Goal: Check status: Check status

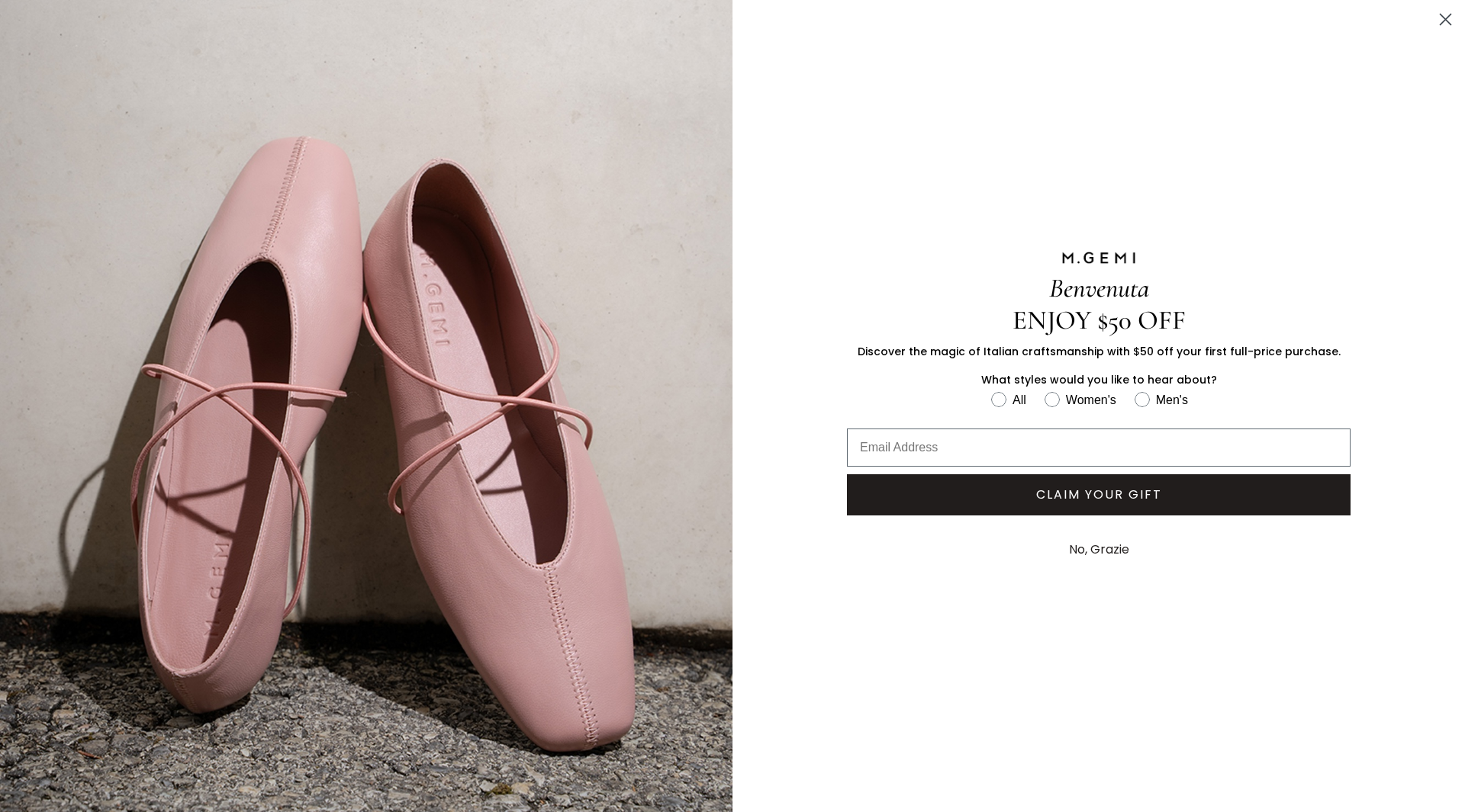
click at [1323, 141] on div "Benvenuta ENJOY $50 OFF Discover the magic of Italian craftsmanship with $50 of…" at bounding box center [1098, 409] width 595 height 820
click at [894, 441] on input "Email Address" at bounding box center [1098, 447] width 504 height 38
type input "elsaplum@icloud.com"
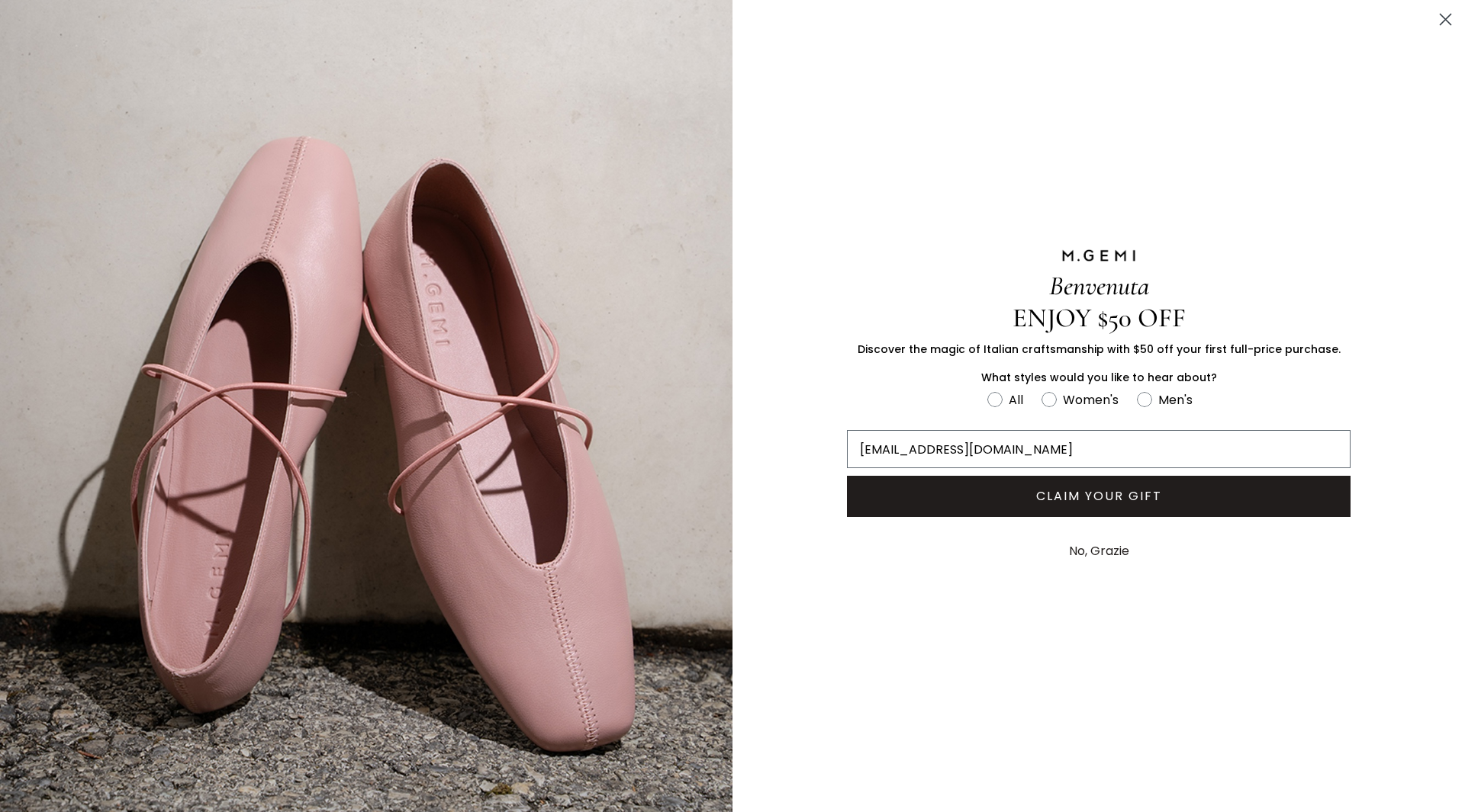
click at [987, 495] on button "CLAIM YOUR GIFT" at bounding box center [1098, 496] width 504 height 42
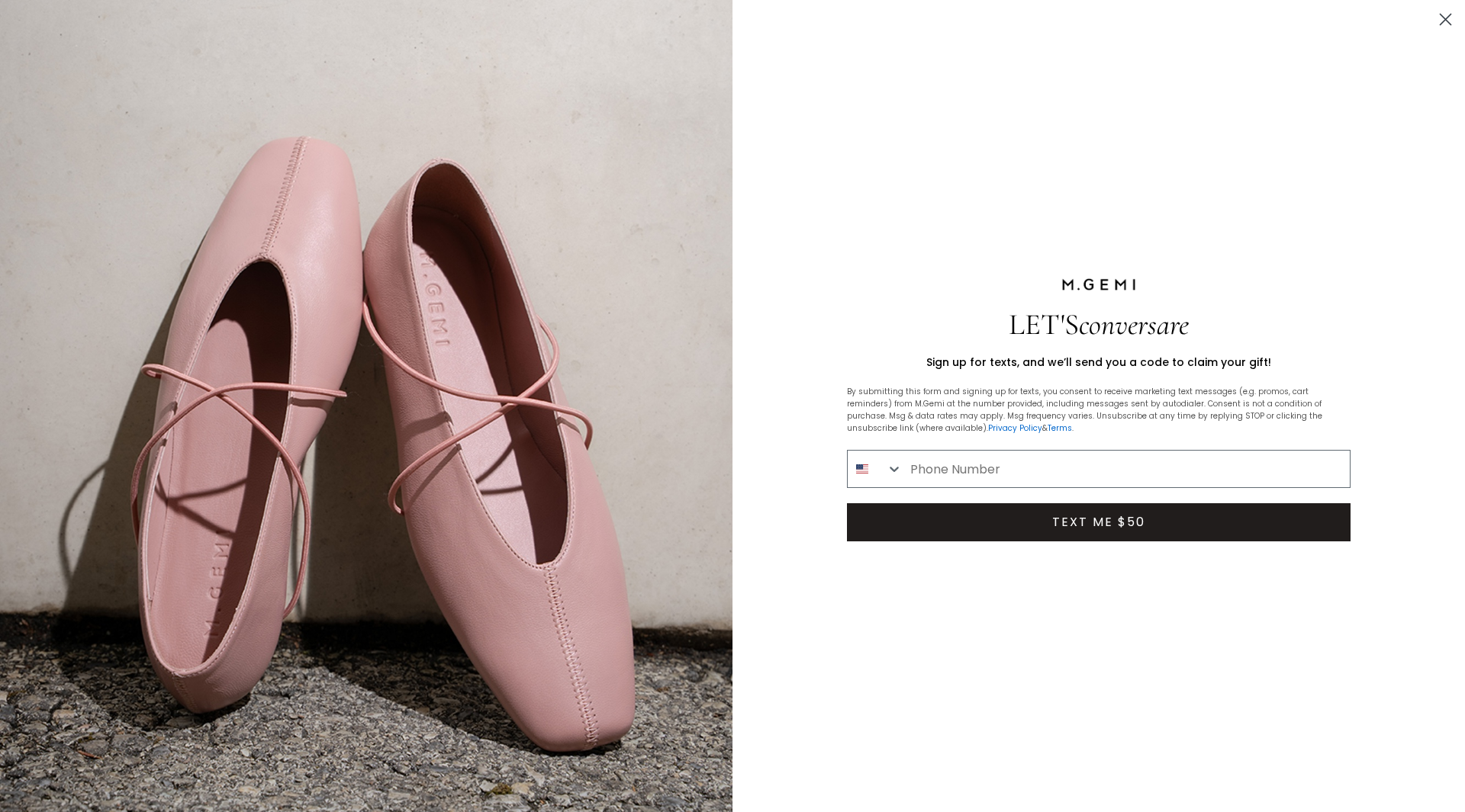
click at [1433, 16] on circle "Close dialog" at bounding box center [1446, 19] width 25 height 25
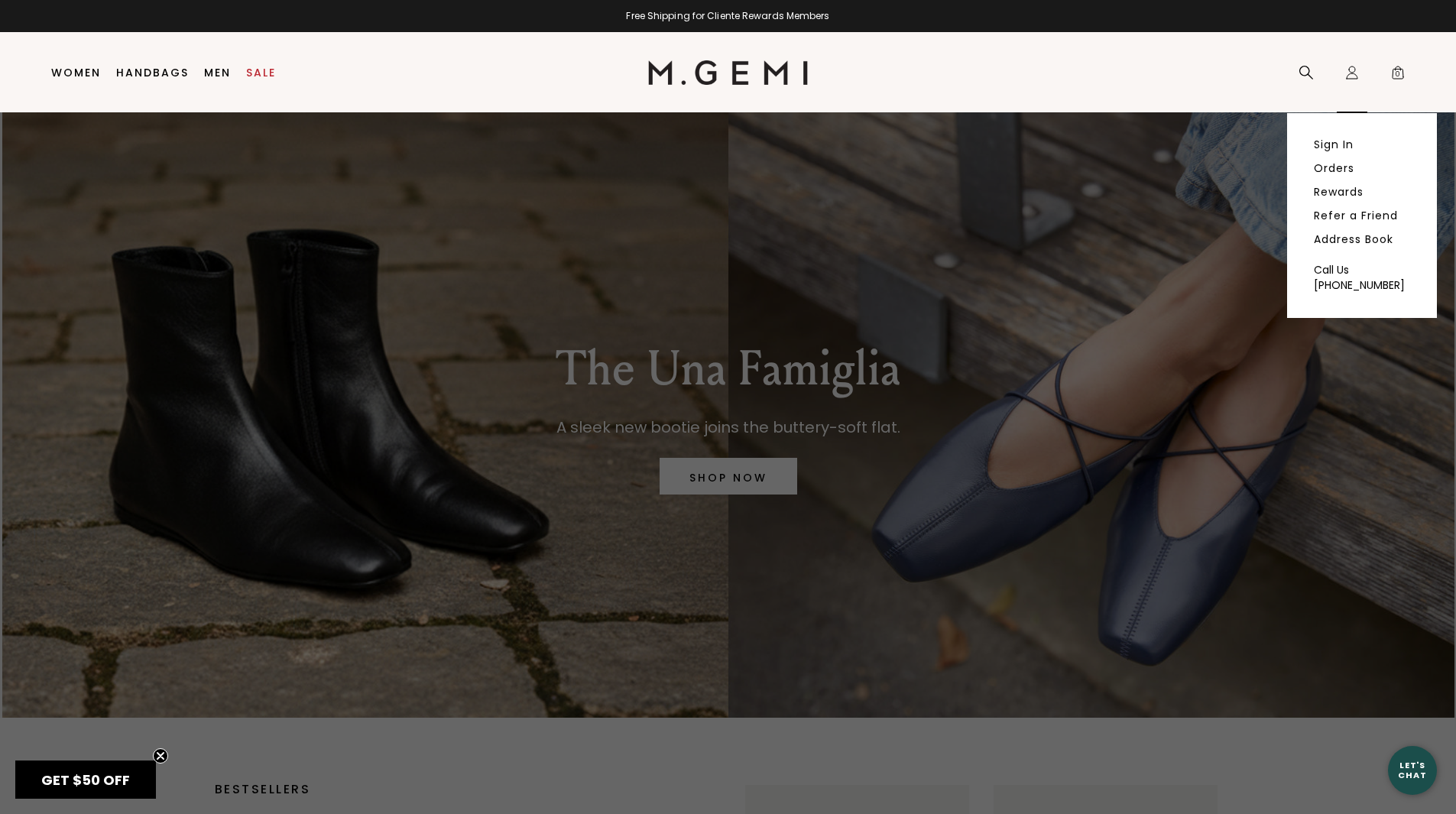
click at [1347, 68] on icon "Icons/20x20/profile@2x" at bounding box center [1352, 73] width 16 height 16
click at [1320, 143] on link "Sign In" at bounding box center [1333, 145] width 40 height 14
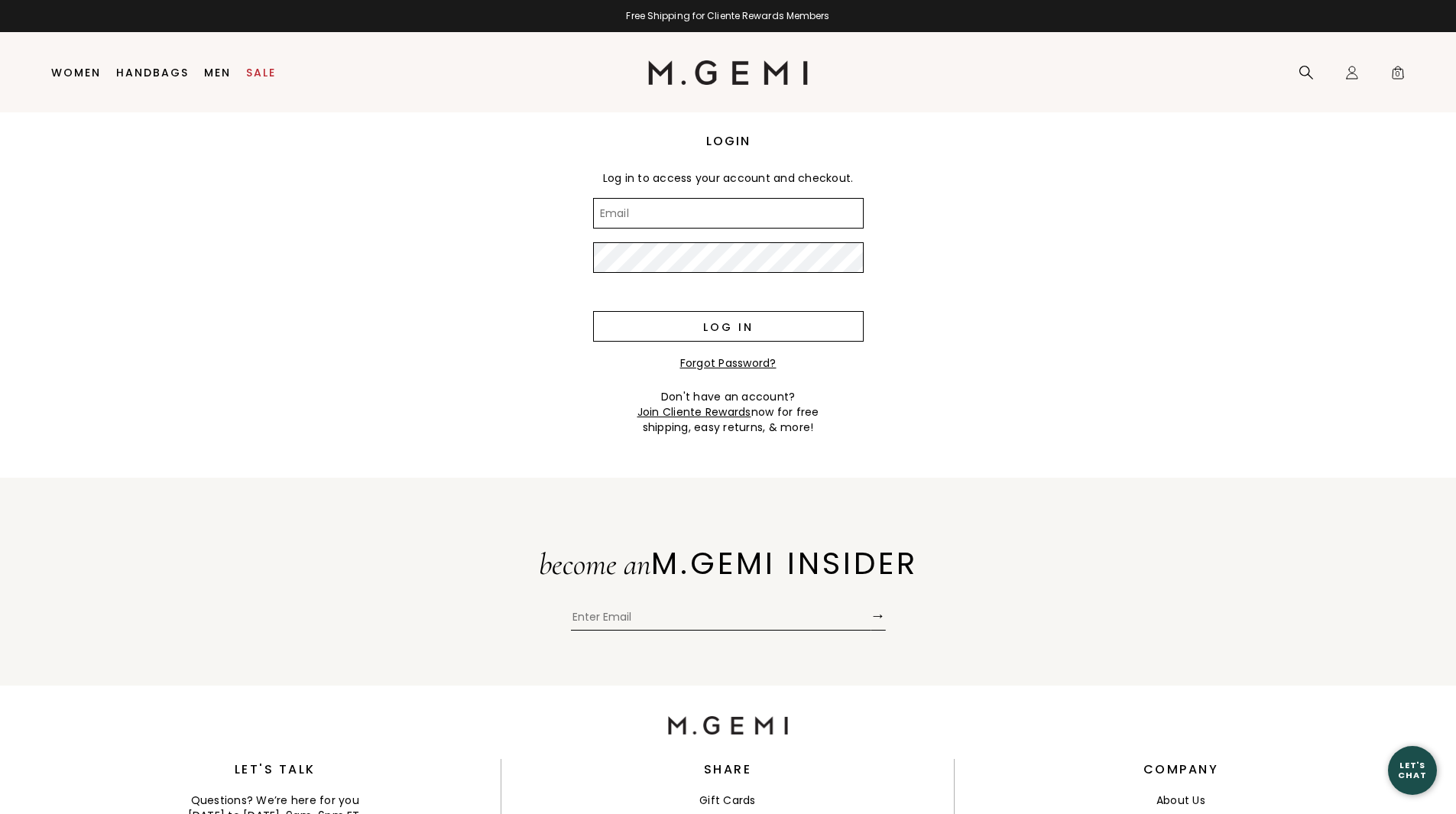
type input "elsaplum@icloud.com"
click at [703, 319] on input "Log in" at bounding box center [728, 327] width 271 height 31
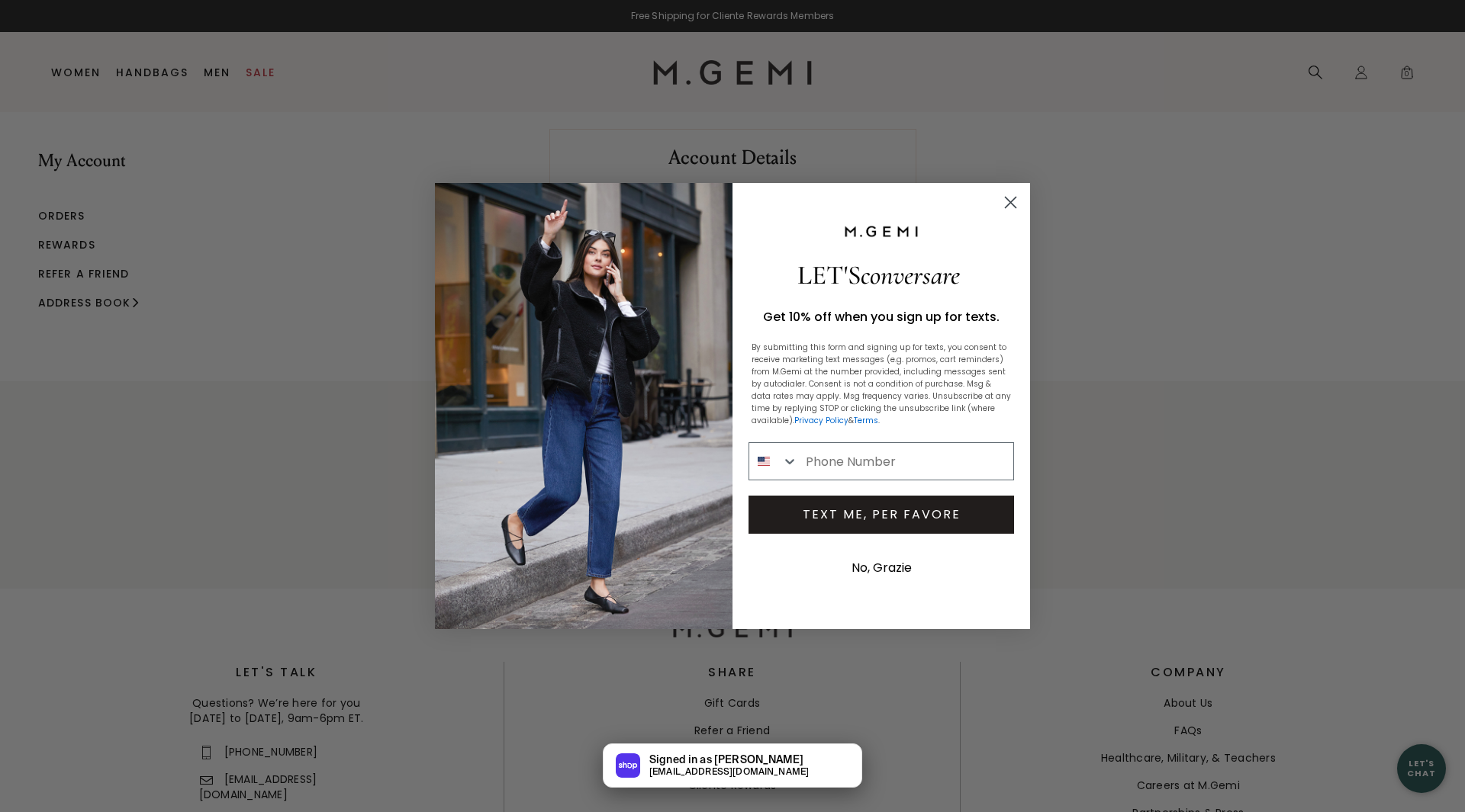
click at [1006, 202] on circle "Close dialog" at bounding box center [1010, 202] width 25 height 25
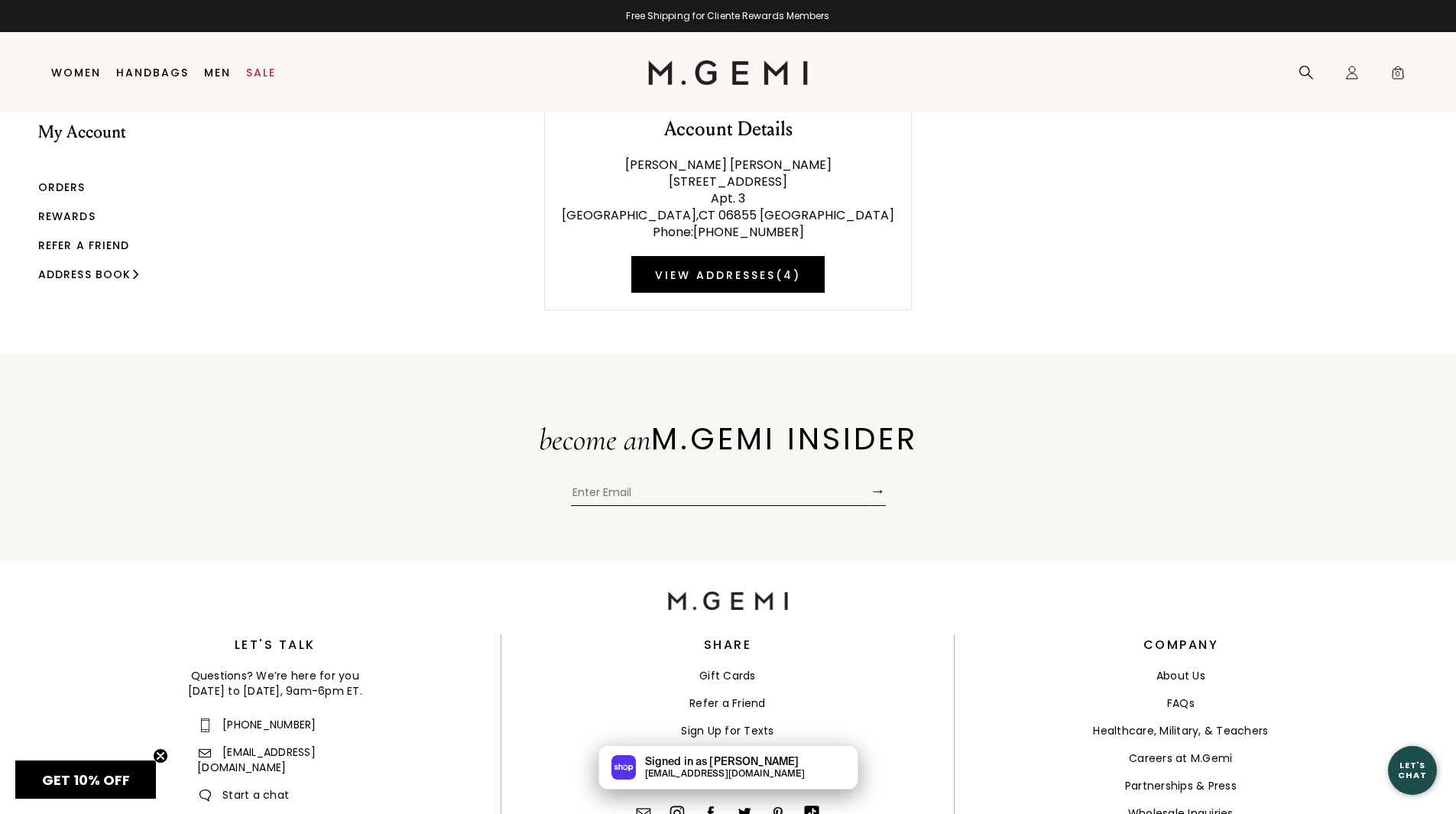
scroll to position [32, 0]
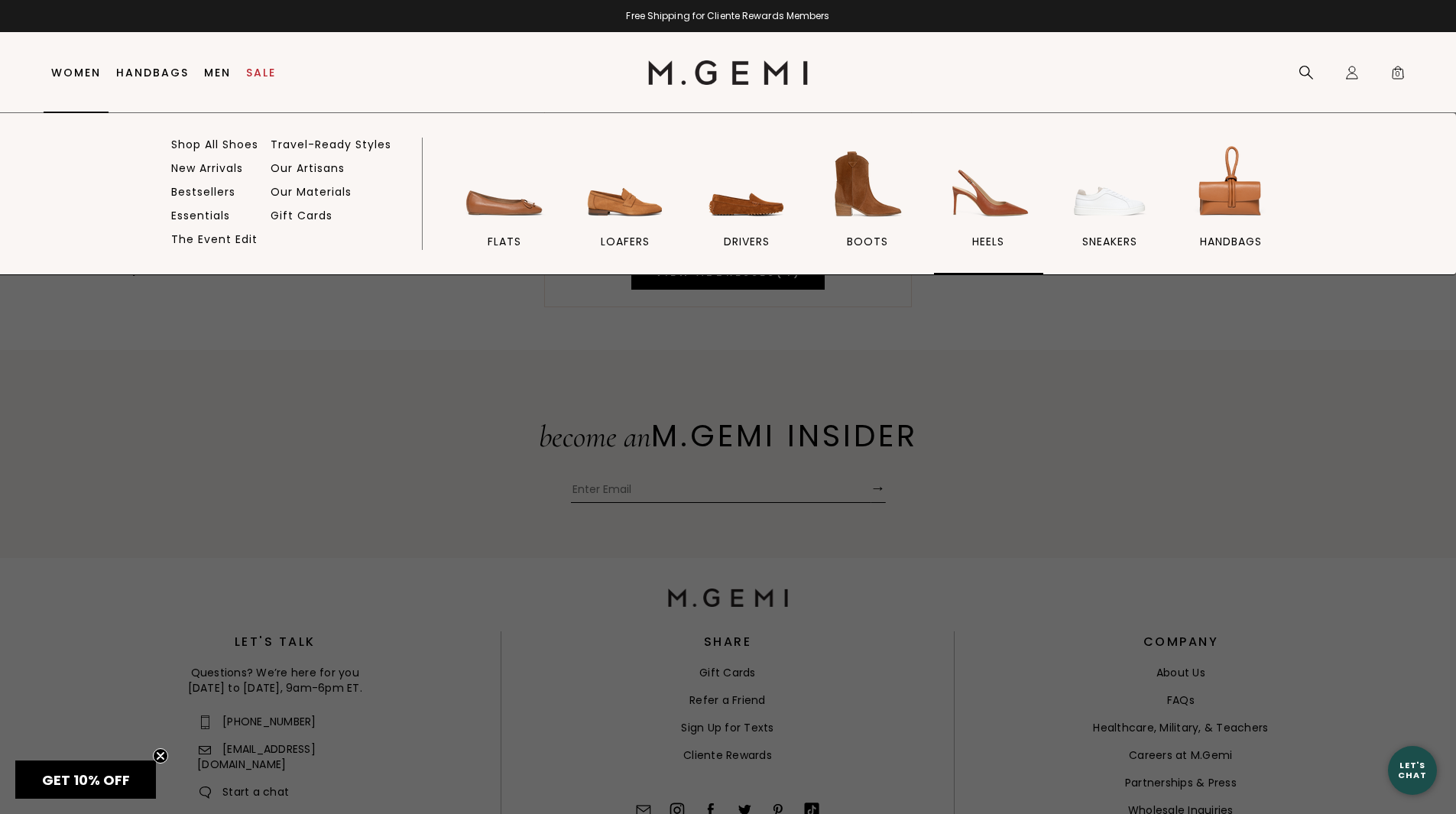
click at [990, 215] on img at bounding box center [988, 184] width 85 height 85
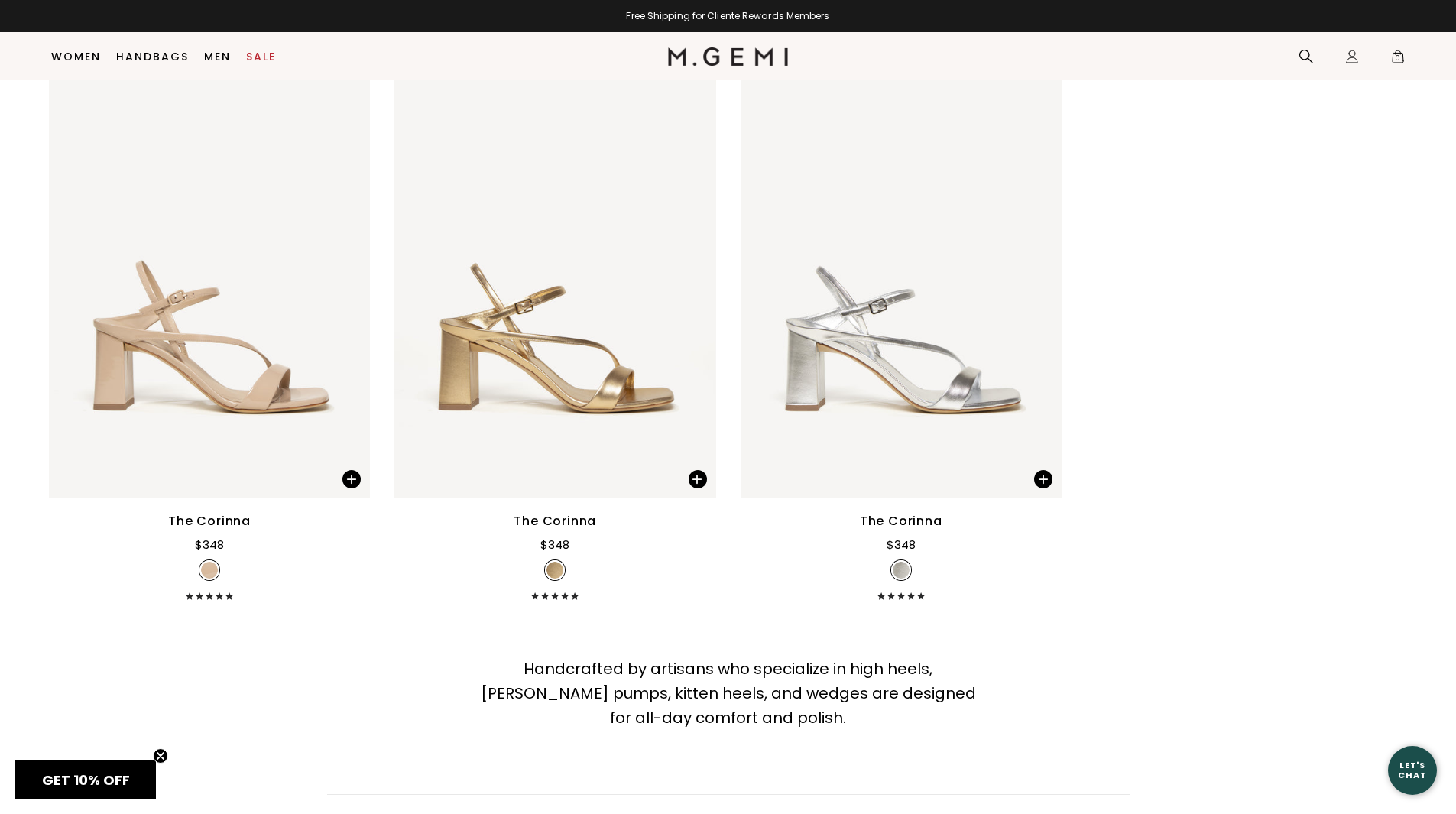
scroll to position [5165, 0]
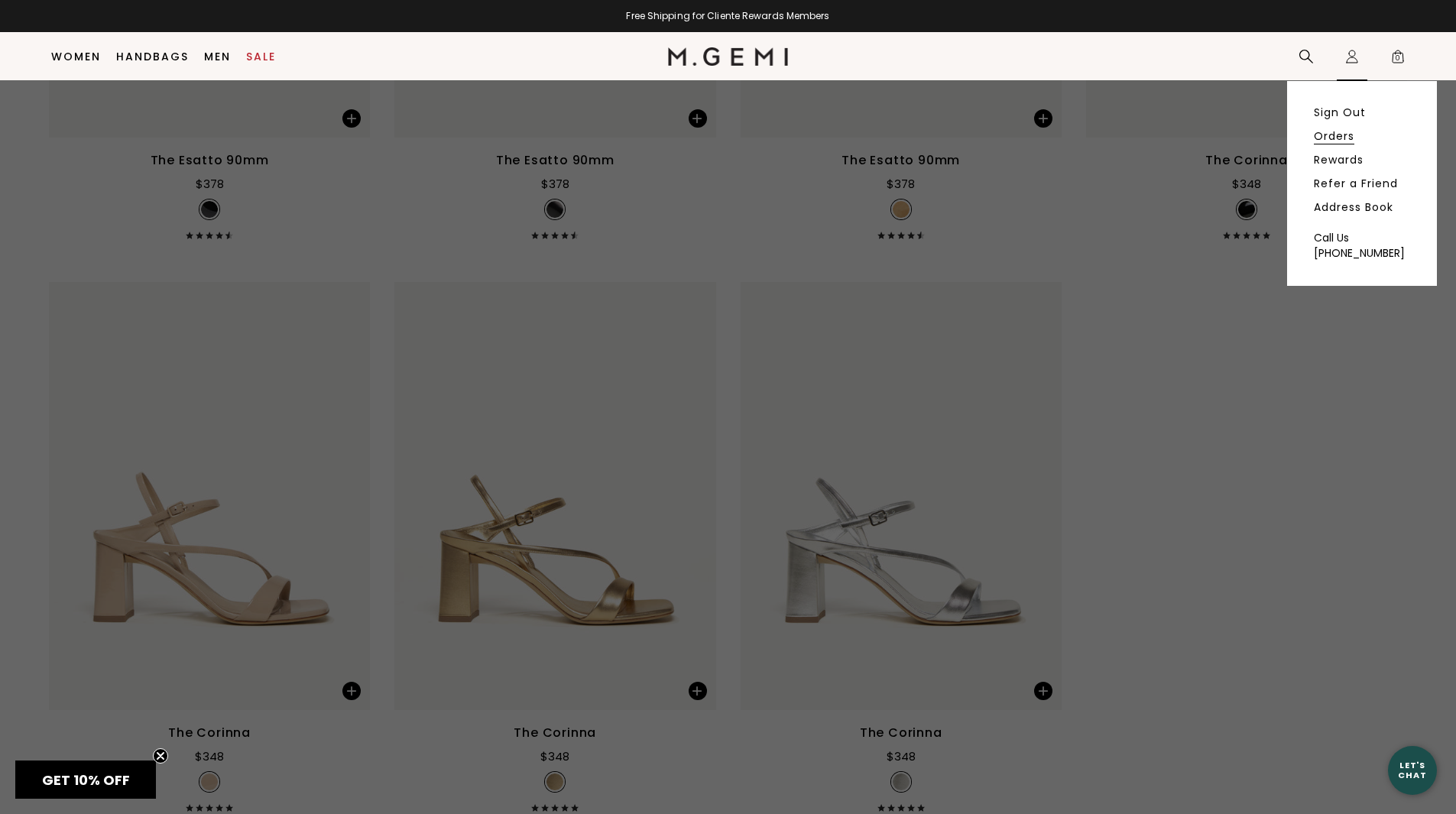
click at [1343, 139] on link "Orders" at bounding box center [1334, 136] width 41 height 14
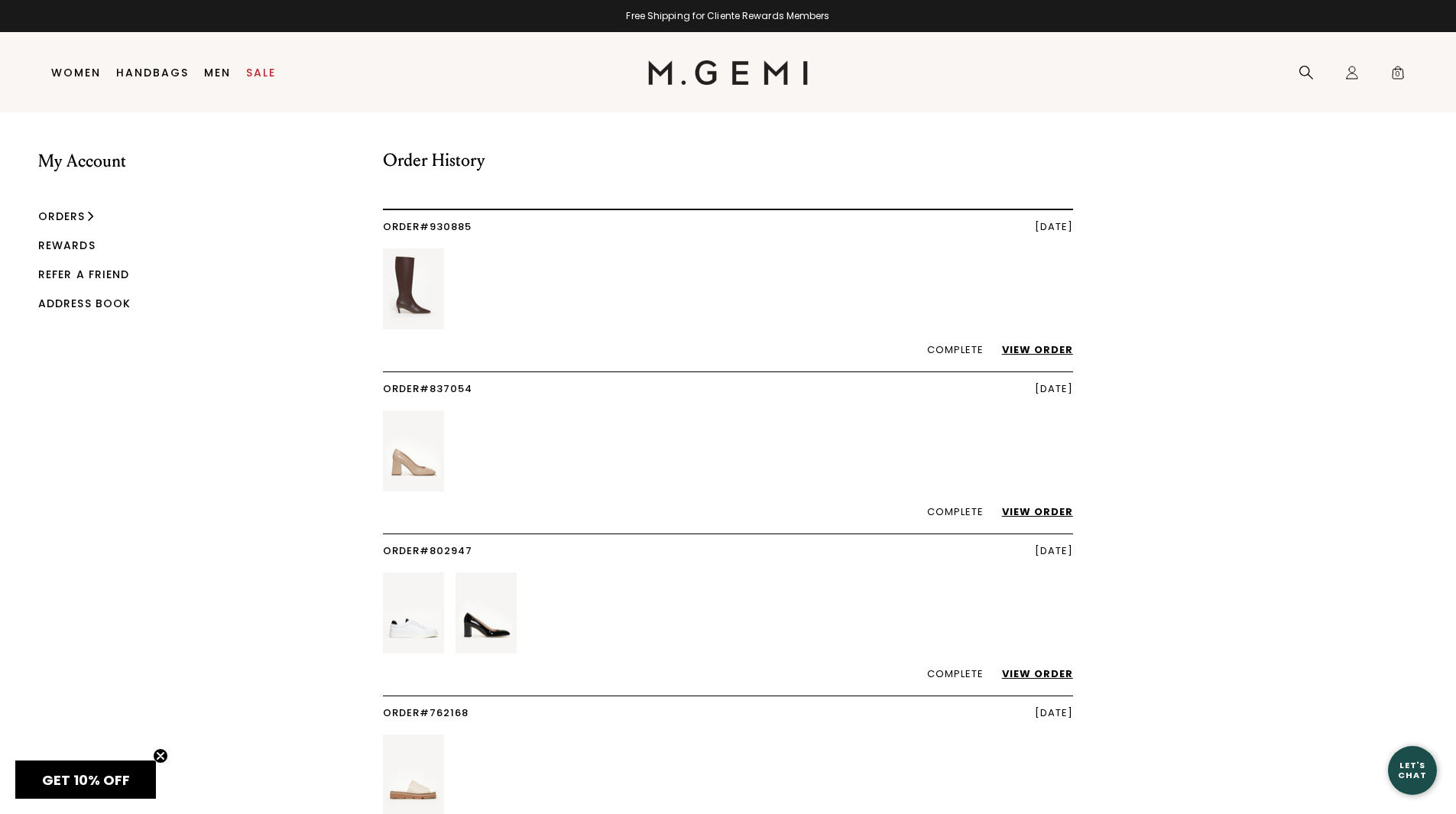
click at [485, 629] on img at bounding box center [486, 613] width 61 height 81
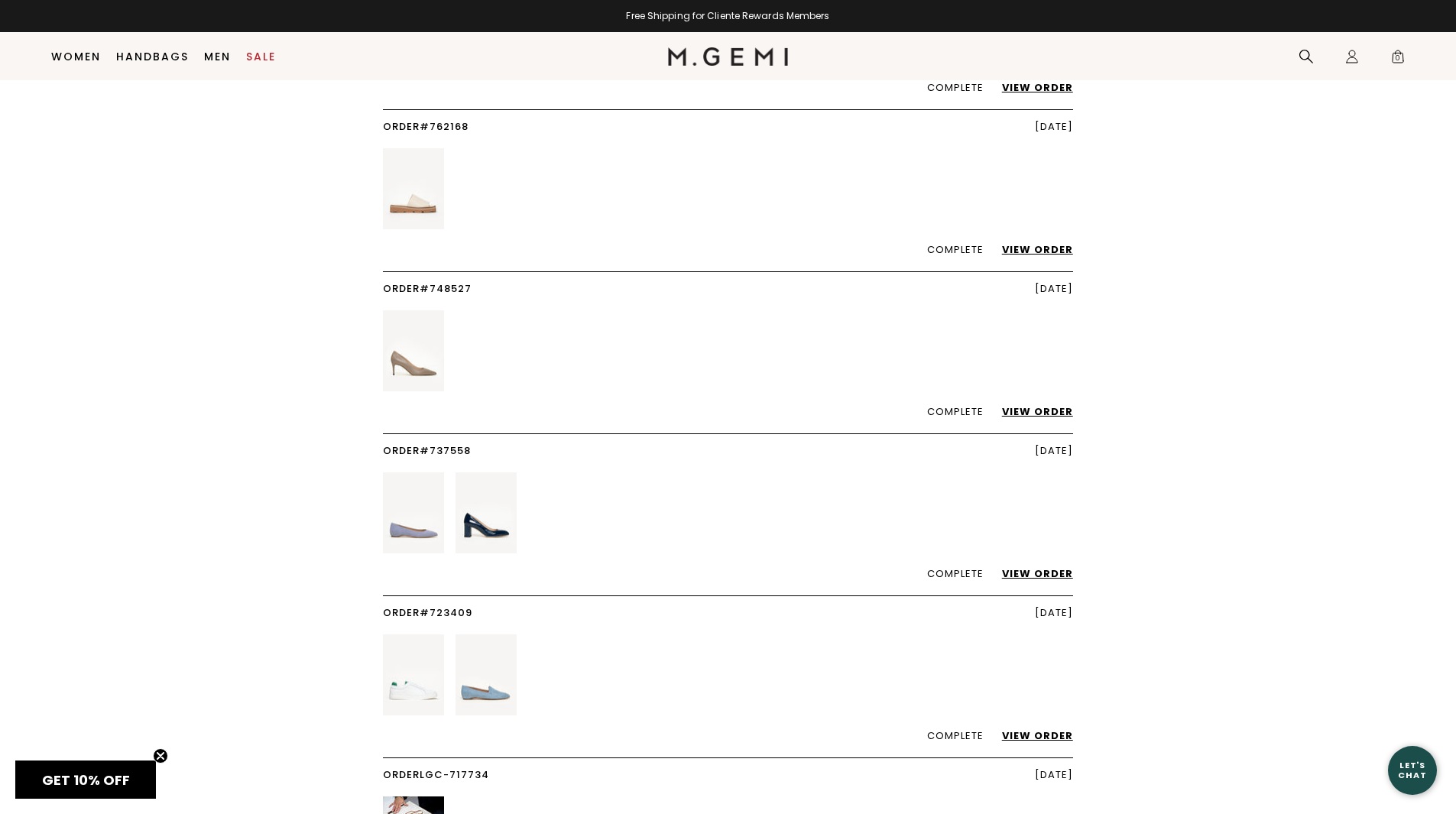
scroll to position [656, 0]
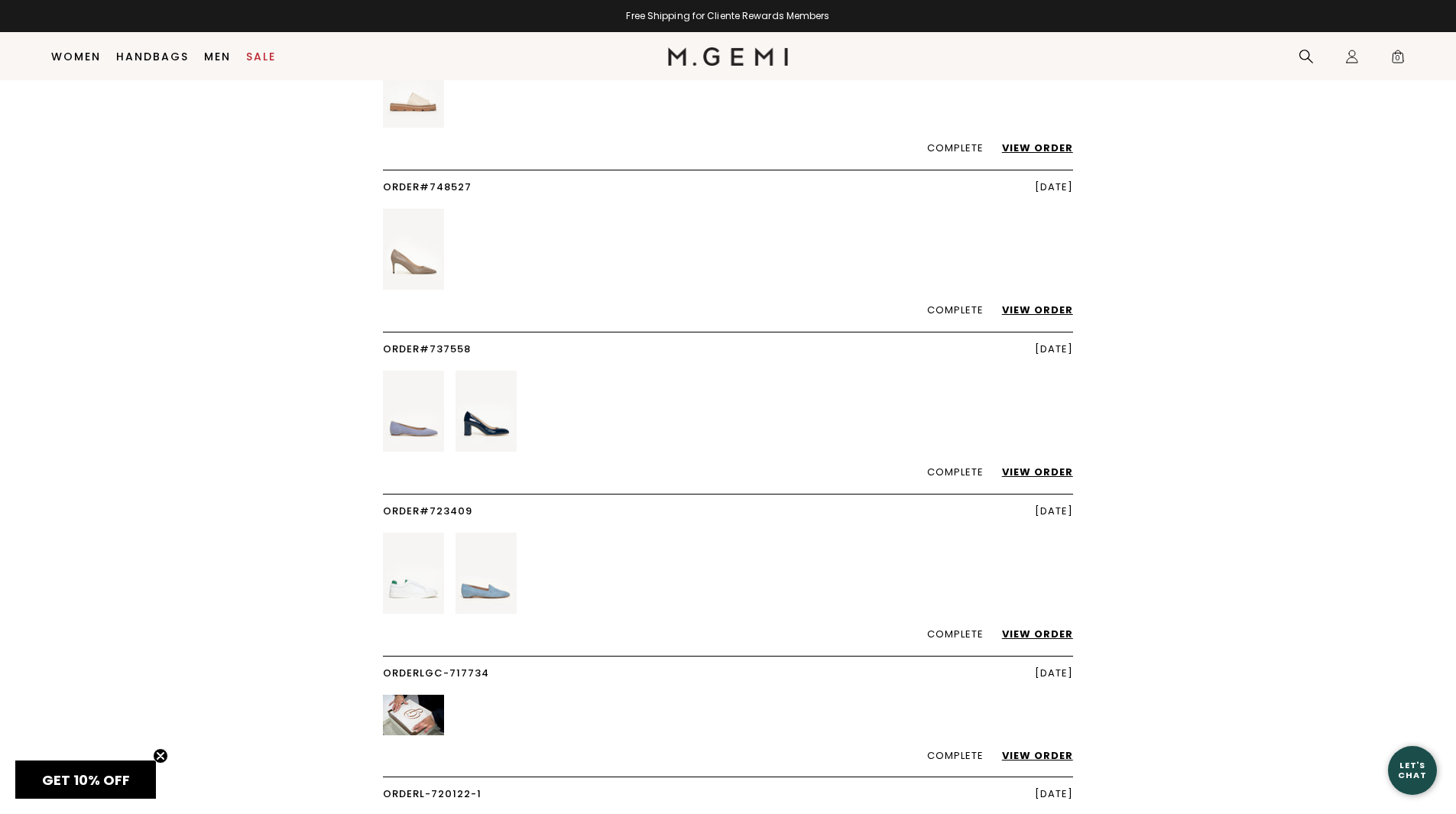
click at [1053, 472] on link "View Order" at bounding box center [1029, 472] width 86 height 15
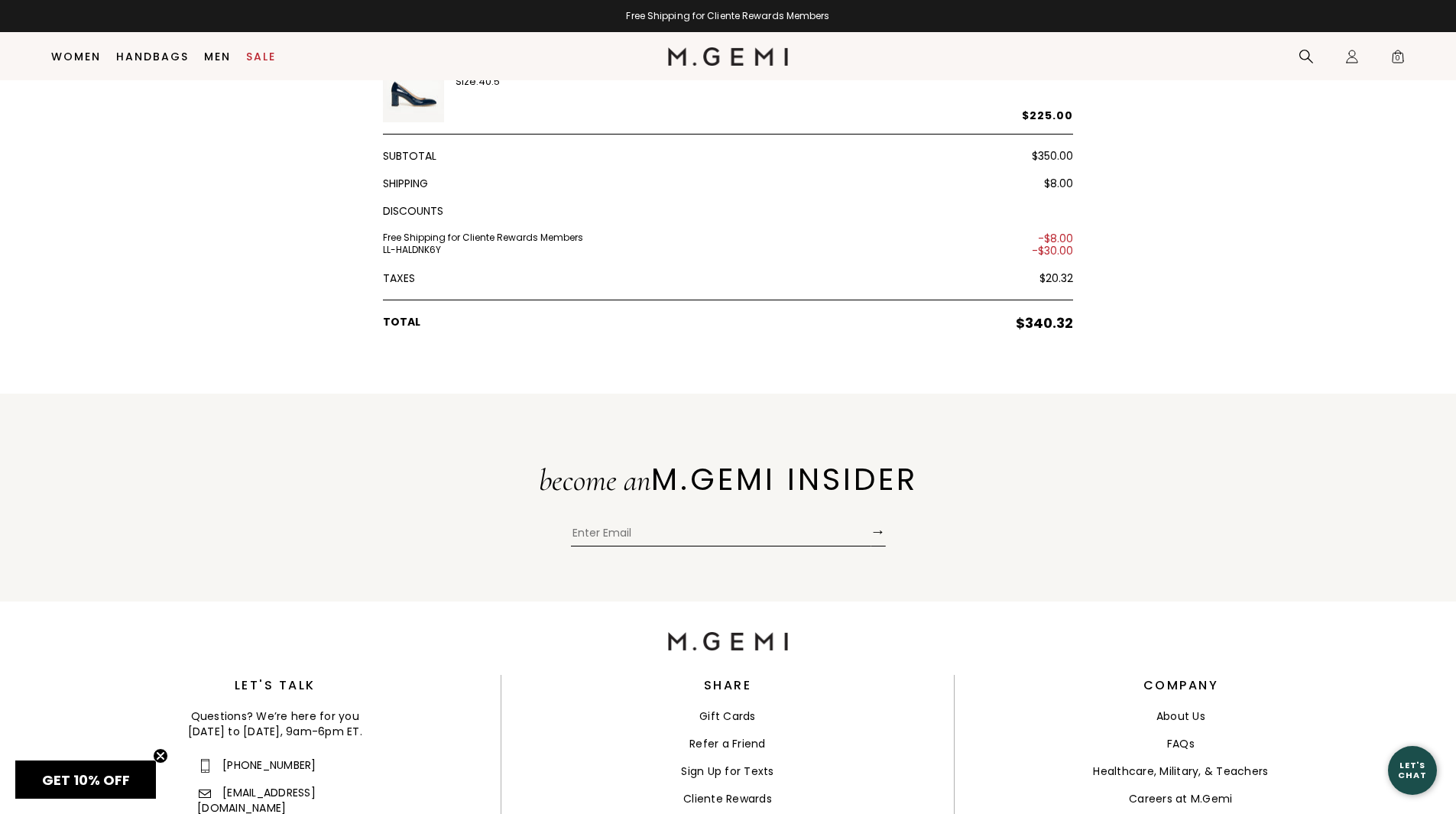
scroll to position [99, 0]
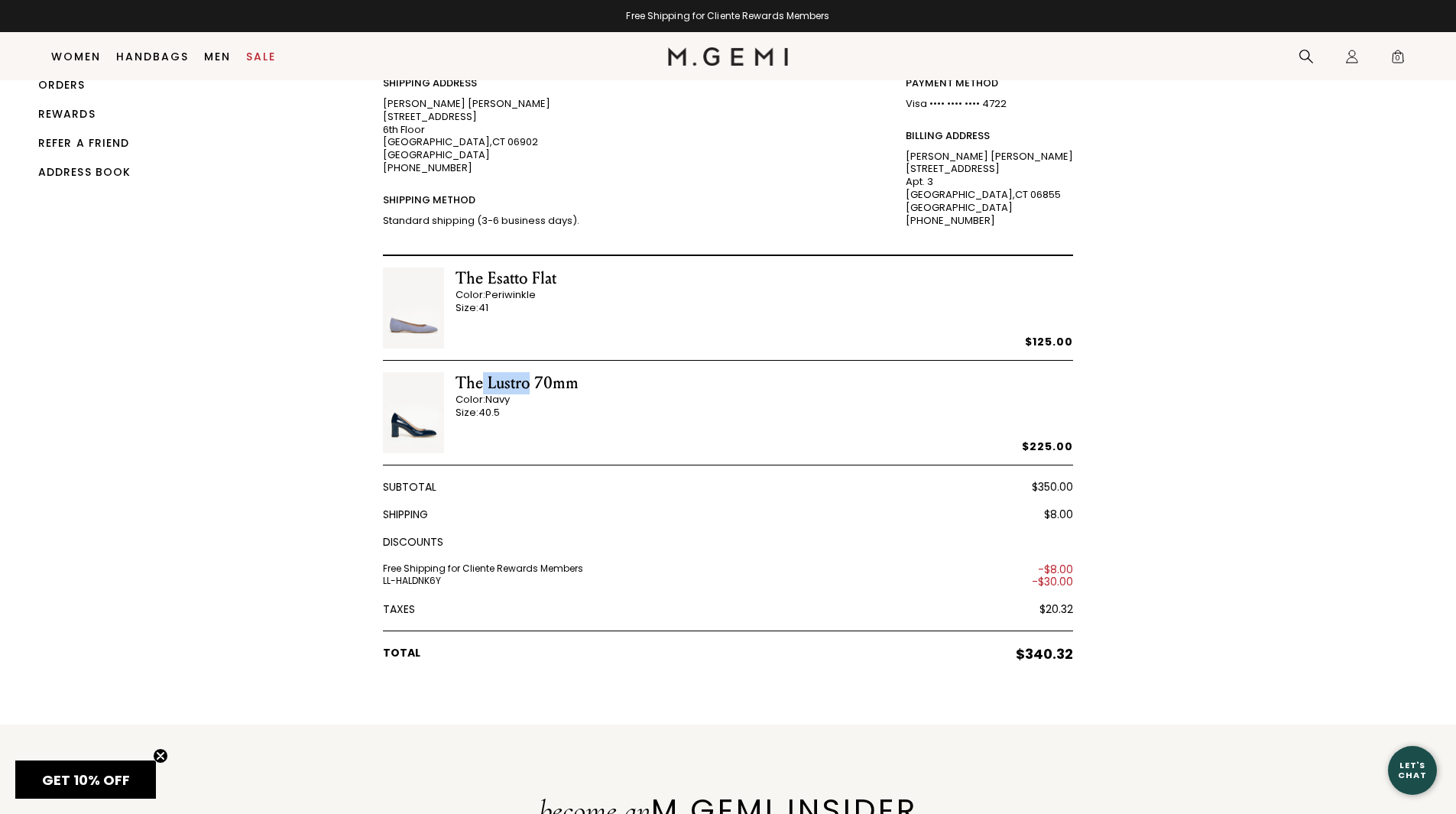
drag, startPoint x: 526, startPoint y: 380, endPoint x: 499, endPoint y: 380, distance: 27.0
click at [483, 380] on div "The Lustro 70mm" at bounding box center [517, 383] width 123 height 22
copy div "Lustro"
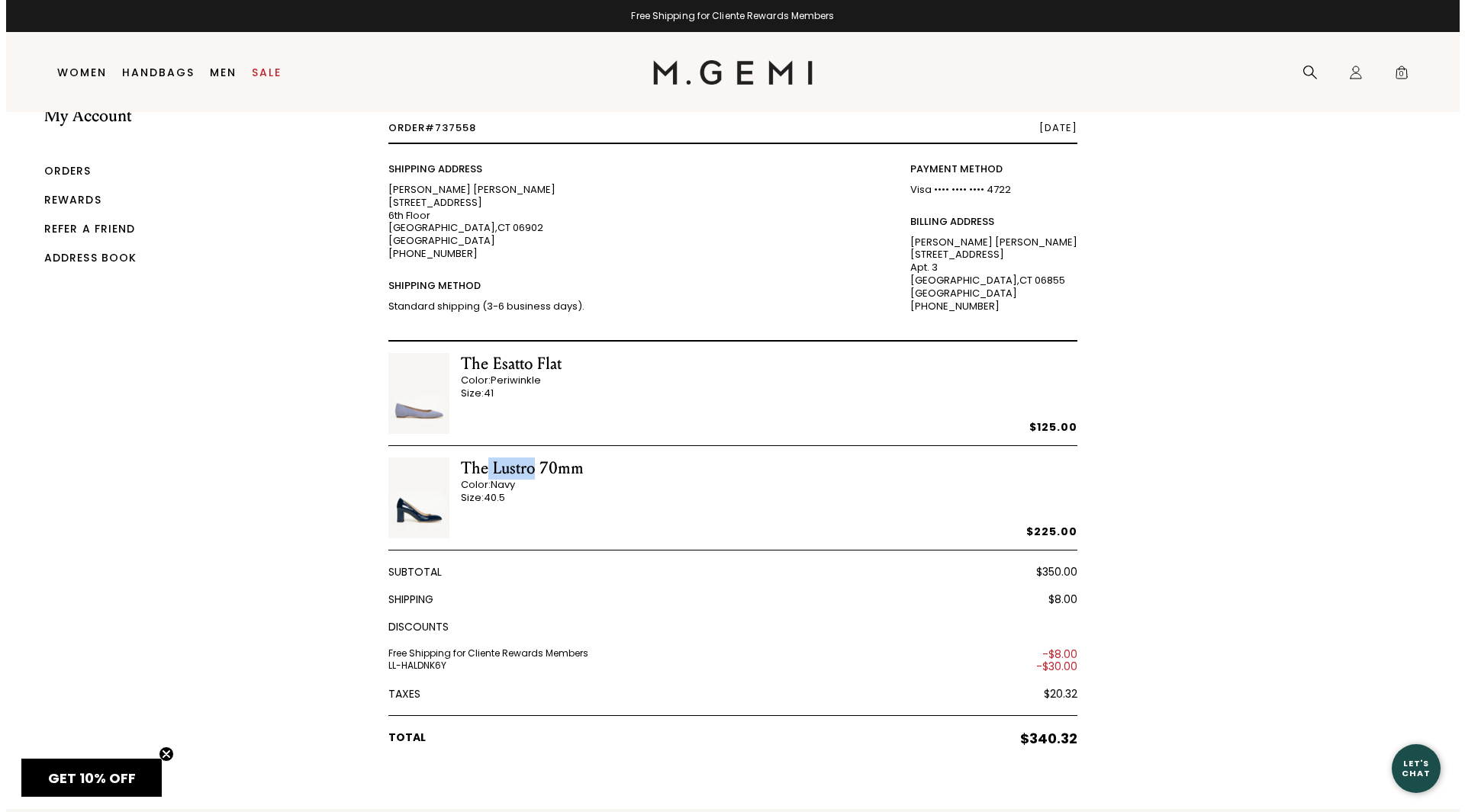
scroll to position [32, 0]
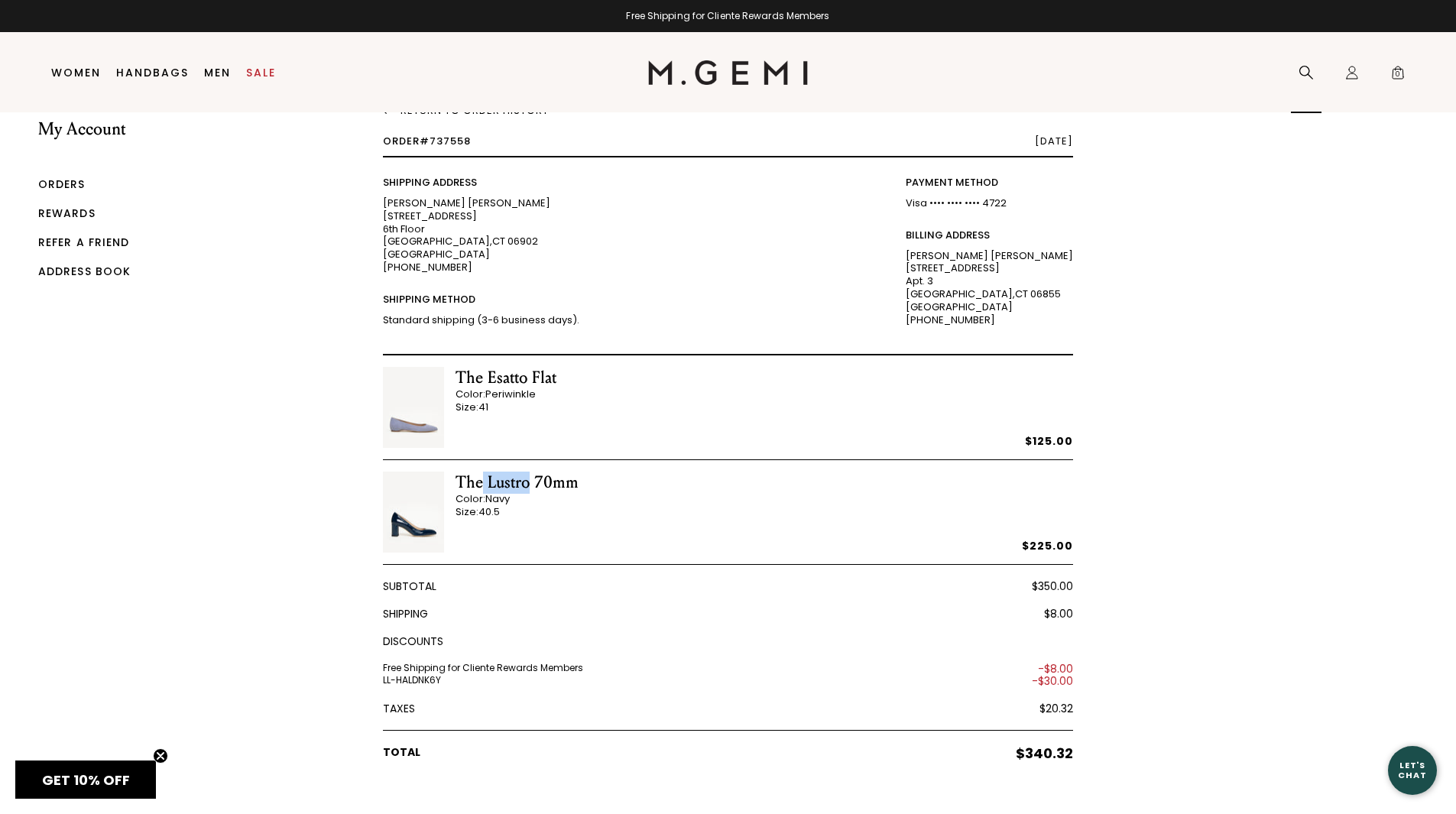
click at [1306, 69] on icon at bounding box center [1307, 73] width 16 height 16
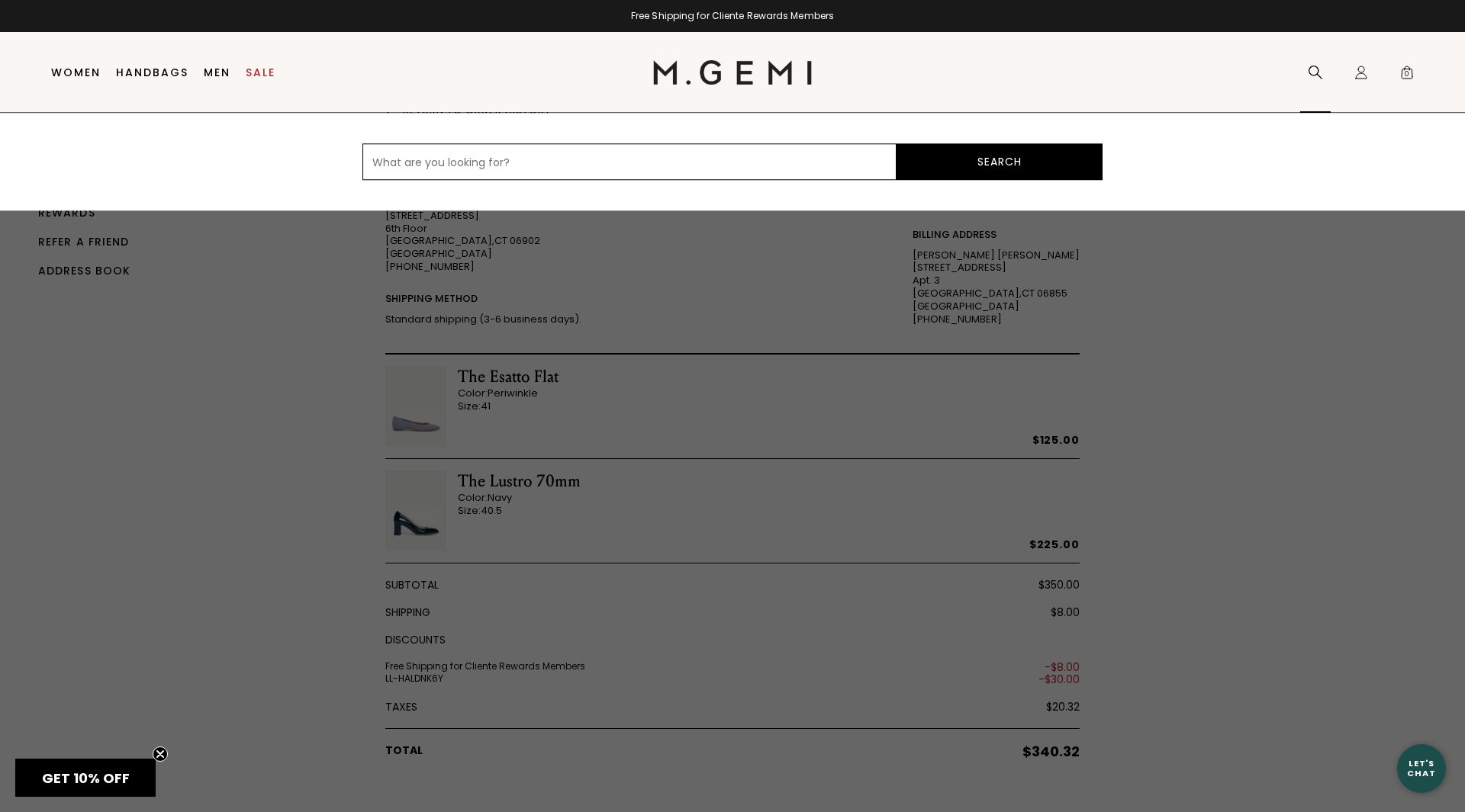
paste input "Lustro"
type input "Lustro"
click at [985, 165] on button "Search" at bounding box center [999, 162] width 206 height 37
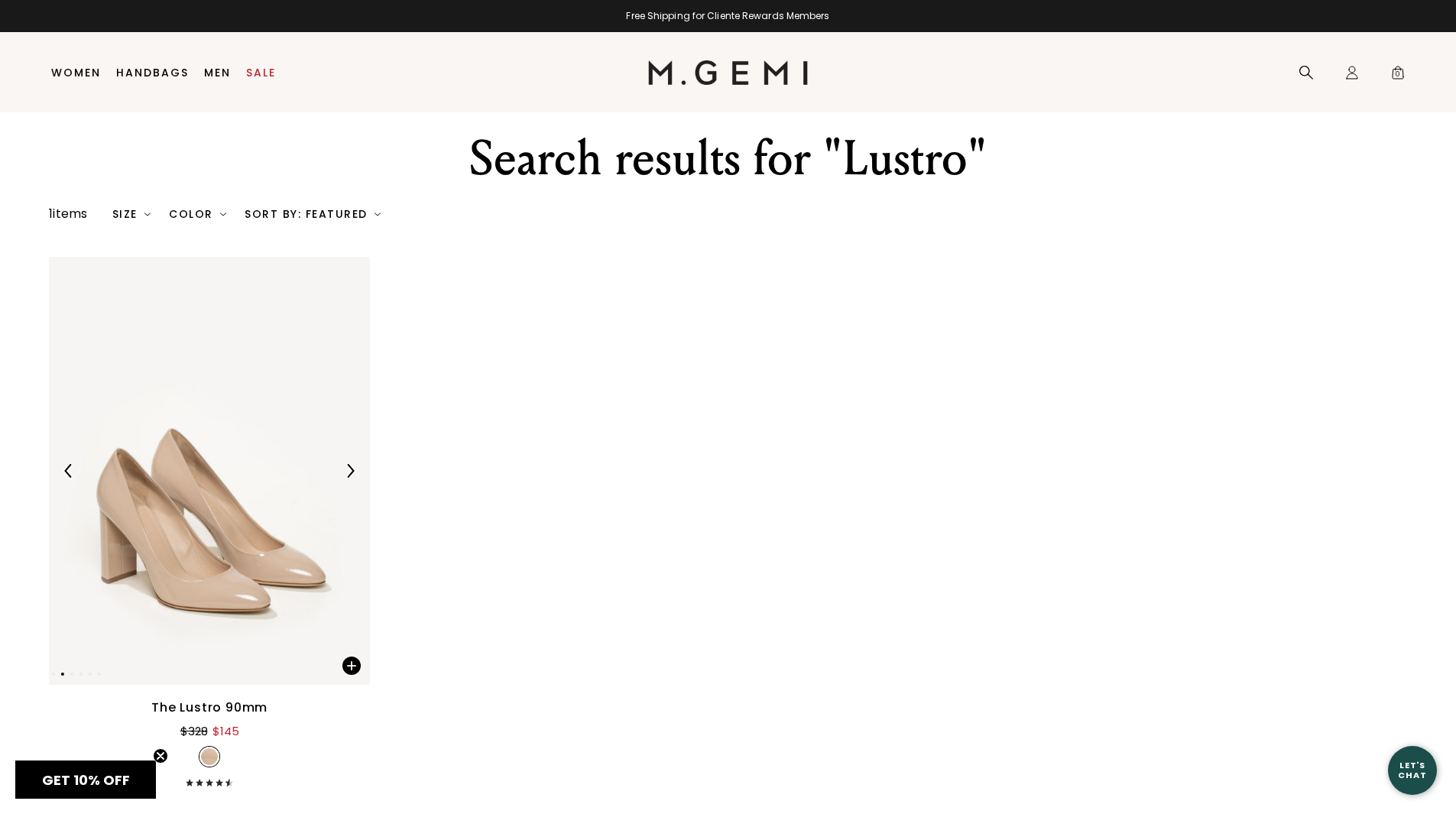
click at [344, 488] on img at bounding box center [209, 471] width 321 height 428
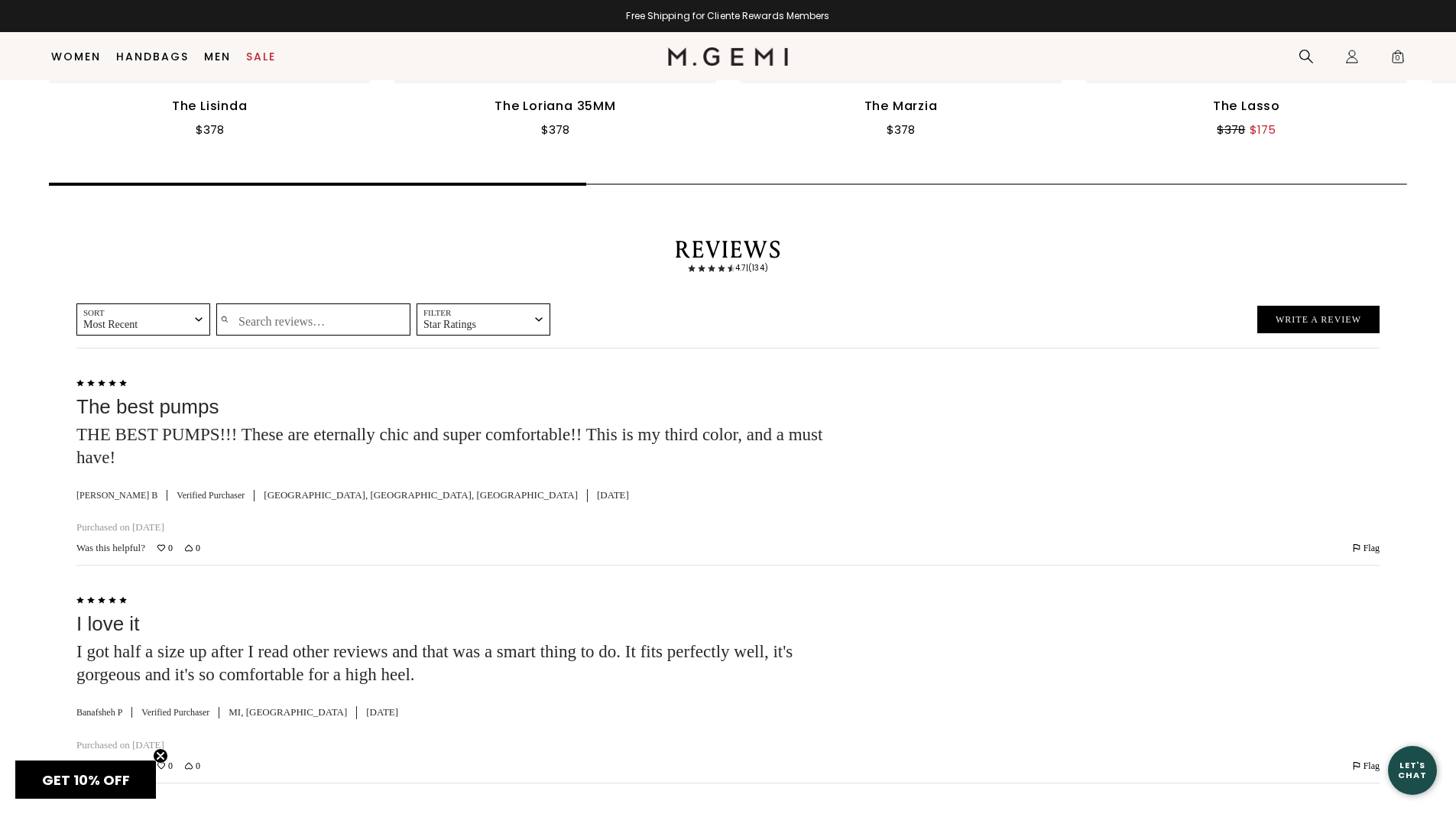
scroll to position [2795, 0]
